Goal: Task Accomplishment & Management: Use online tool/utility

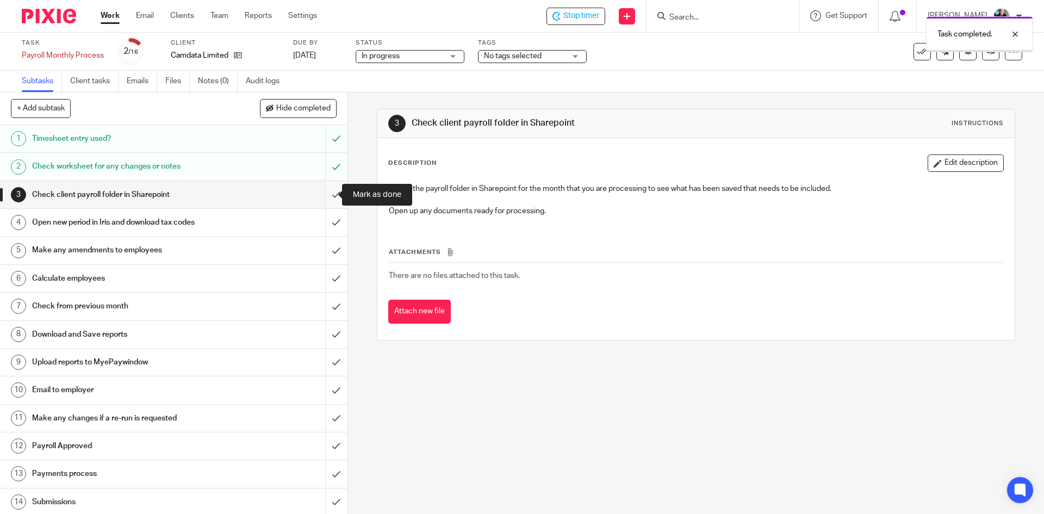
click at [325, 197] on input "submit" at bounding box center [173, 194] width 347 height 27
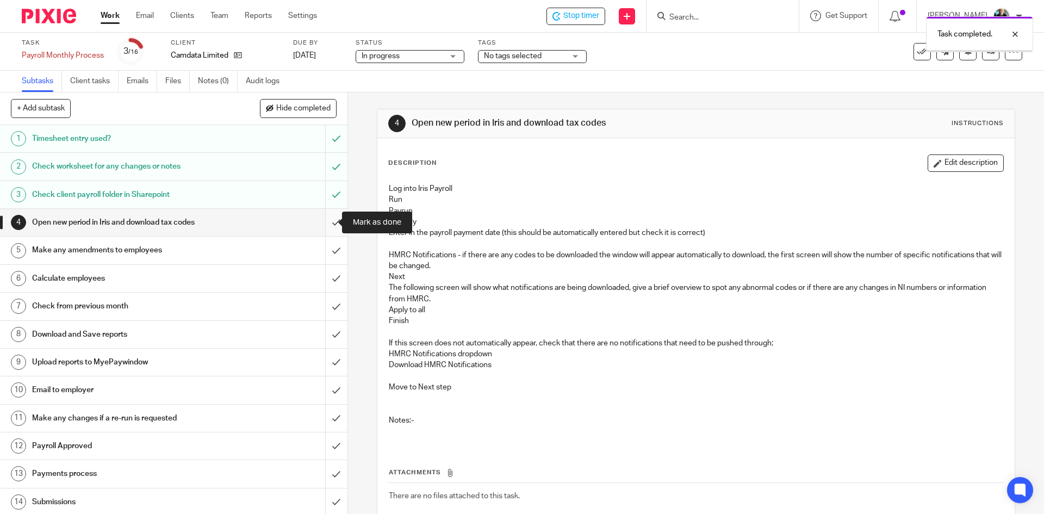
click at [331, 223] on input "submit" at bounding box center [173, 222] width 347 height 27
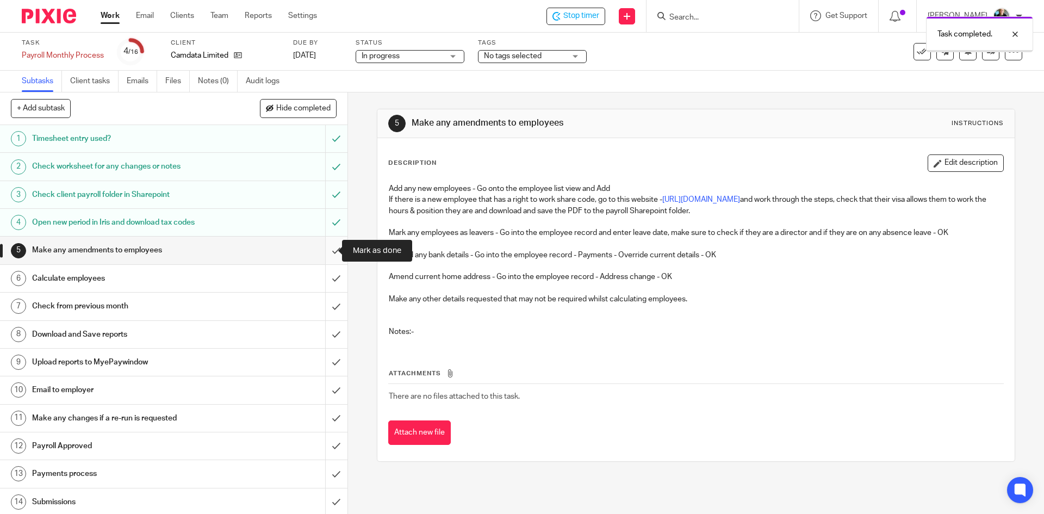
click at [326, 248] on input "submit" at bounding box center [173, 250] width 347 height 27
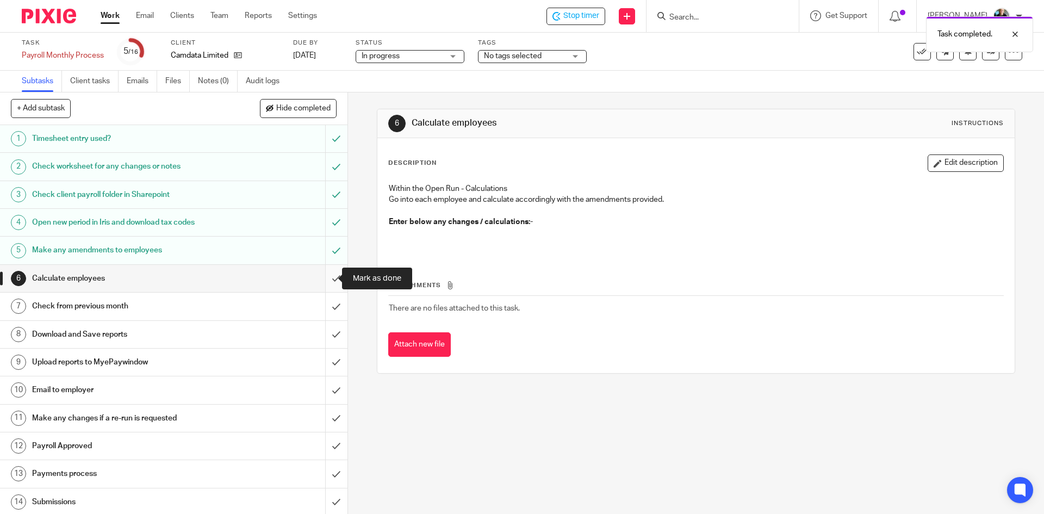
click at [321, 281] on input "submit" at bounding box center [173, 278] width 347 height 27
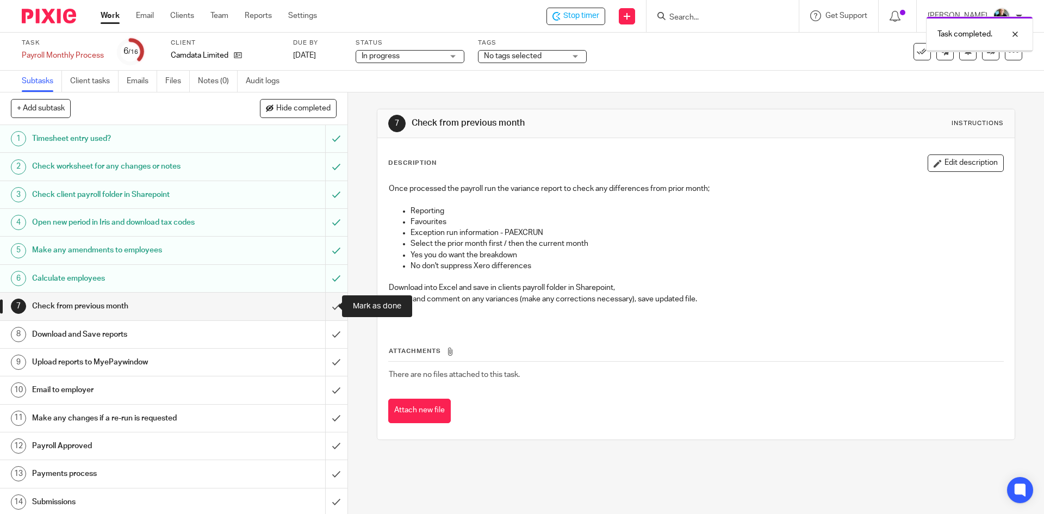
click at [323, 308] on input "submit" at bounding box center [173, 306] width 347 height 27
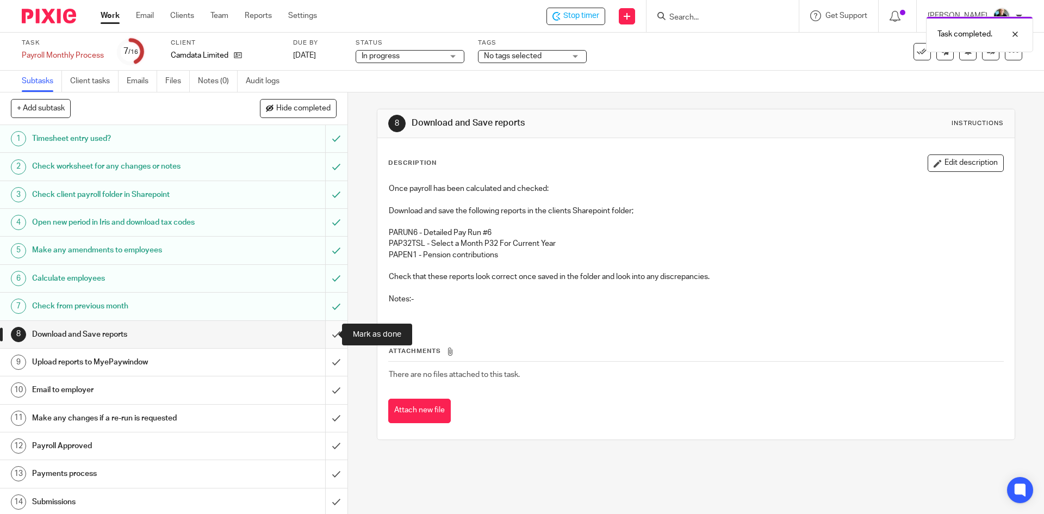
click at [326, 335] on input "submit" at bounding box center [173, 334] width 347 height 27
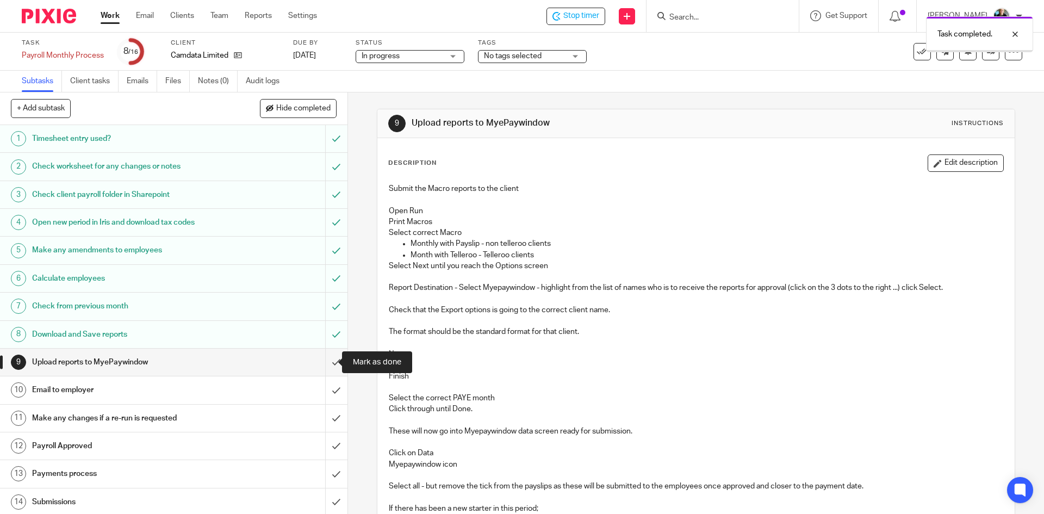
click at [326, 364] on input "submit" at bounding box center [173, 362] width 347 height 27
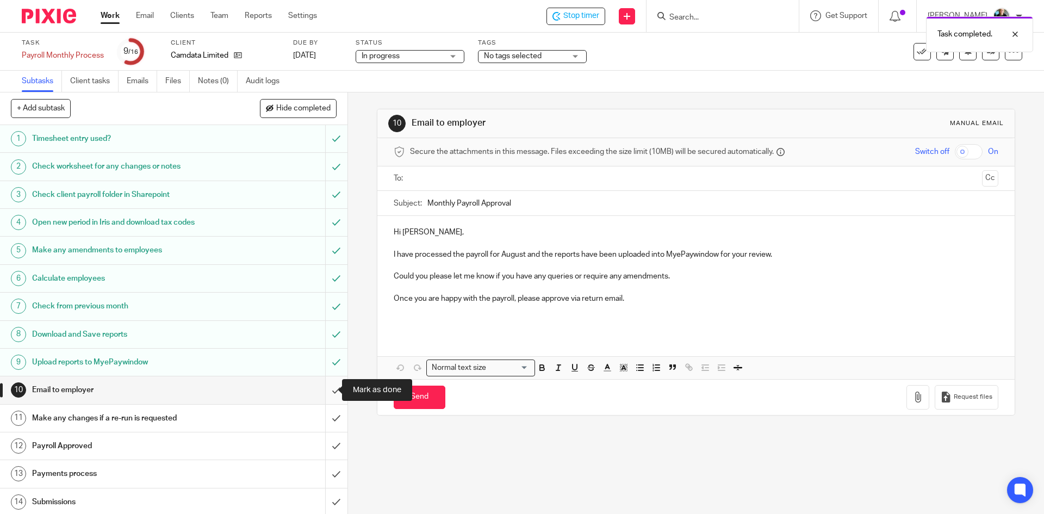
click at [323, 390] on input "submit" at bounding box center [173, 389] width 347 height 27
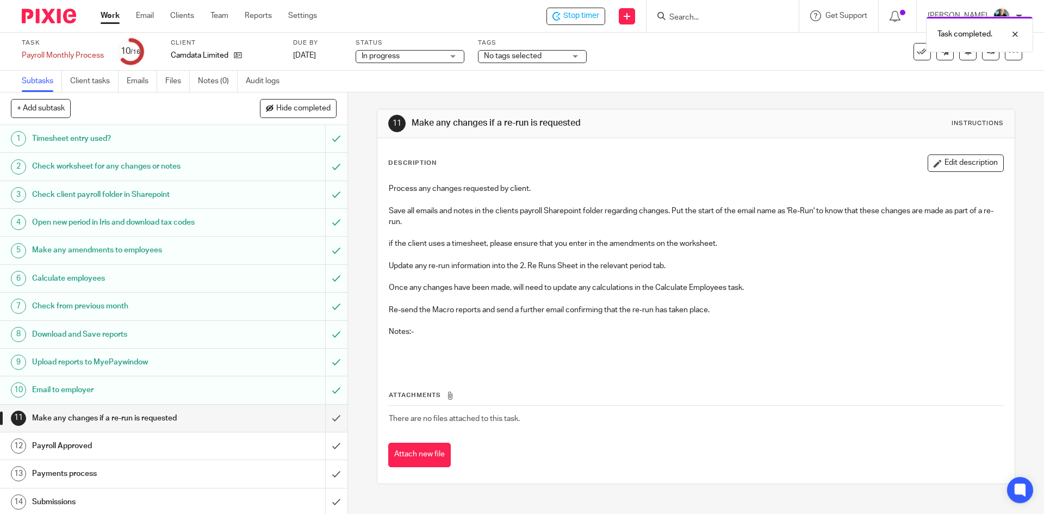
click at [569, 15] on div "Task completed." at bounding box center [777, 31] width 511 height 41
click at [582, 14] on div "Task completed." at bounding box center [777, 31] width 511 height 41
click at [589, 16] on span "Stop timer" at bounding box center [581, 15] width 36 height 11
click at [704, 129] on h1 "Make any changes if a re-run is requested" at bounding box center [566, 122] width 308 height 11
